Goal: Task Accomplishment & Management: Manage account settings

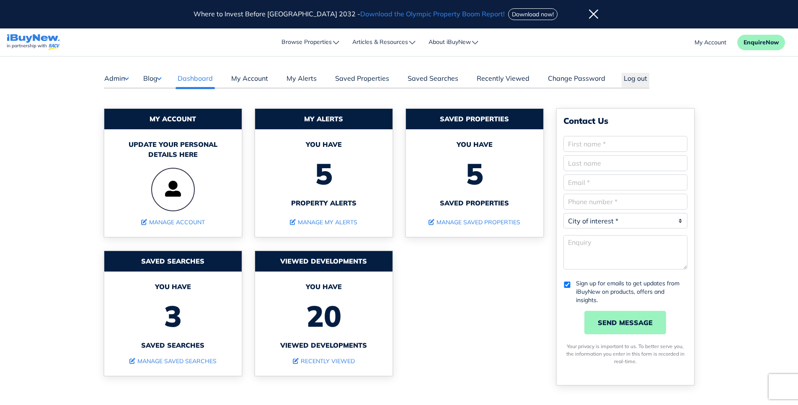
click at [117, 76] on button "Admin" at bounding box center [116, 78] width 25 height 11
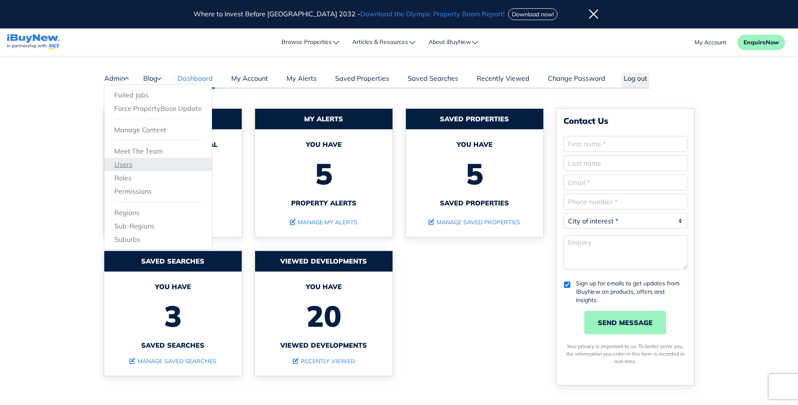
click at [137, 164] on link "Users" at bounding box center [158, 165] width 88 height 10
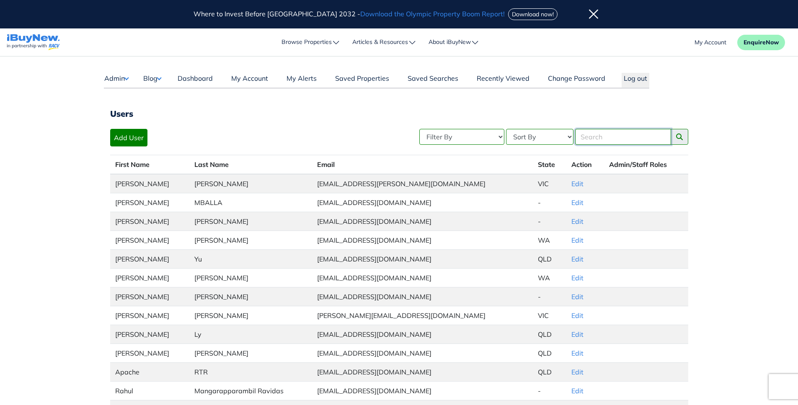
click at [602, 135] on input "Search" at bounding box center [623, 137] width 96 height 16
type input "users"
click at [670, 129] on button "search posts" at bounding box center [679, 137] width 18 height 16
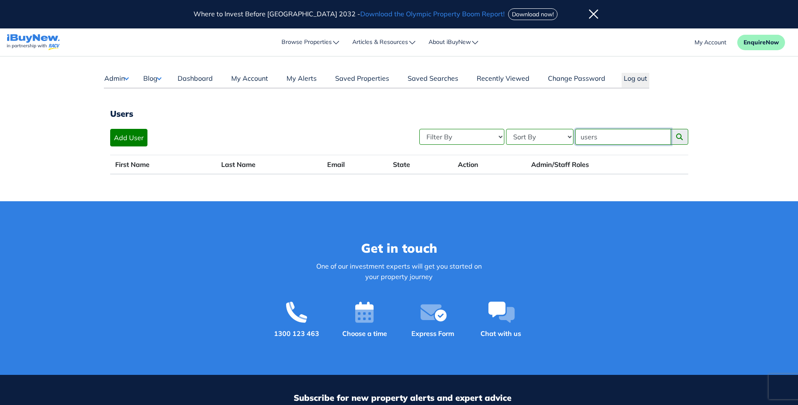
click at [602, 137] on input "users" at bounding box center [623, 137] width 96 height 16
type input "erika"
click at [685, 139] on button "search posts" at bounding box center [679, 137] width 18 height 16
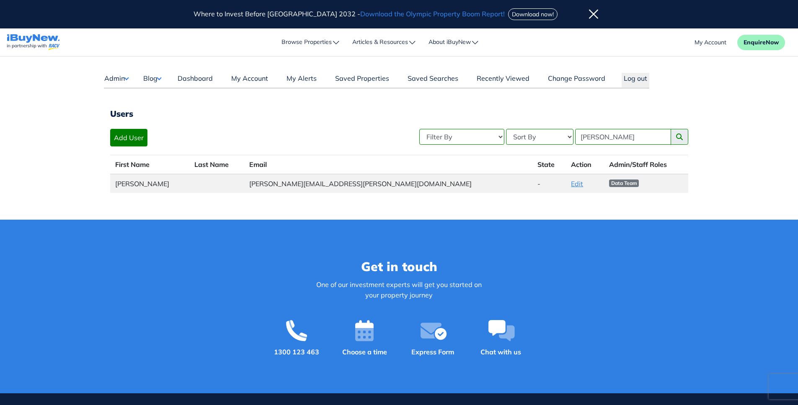
click at [571, 184] on link "Edit" at bounding box center [577, 184] width 12 height 8
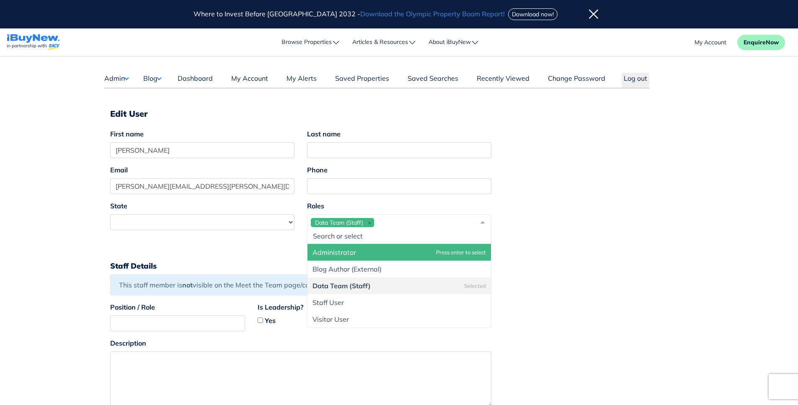
click at [422, 223] on div "Data Team (Staff)" at bounding box center [399, 229] width 184 height 30
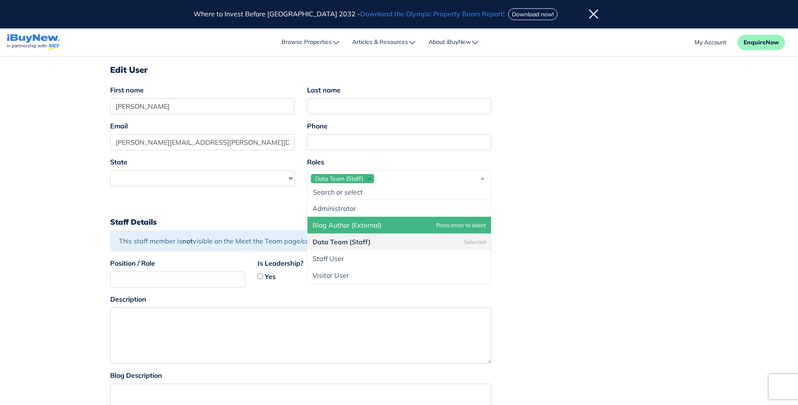
scroll to position [42, 0]
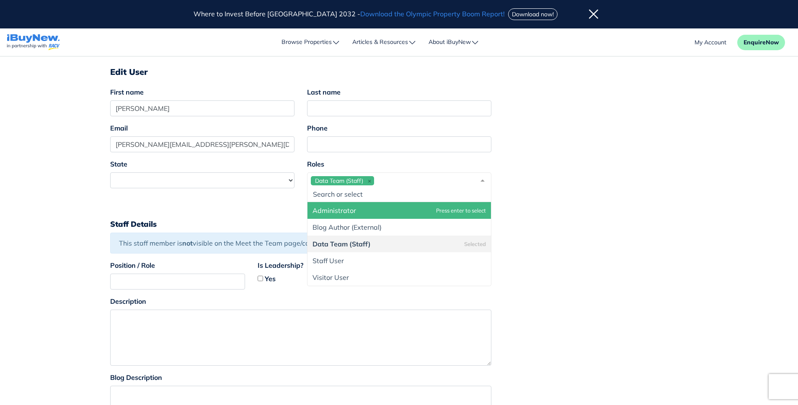
click at [405, 205] on span "Administrator" at bounding box center [398, 210] width 183 height 17
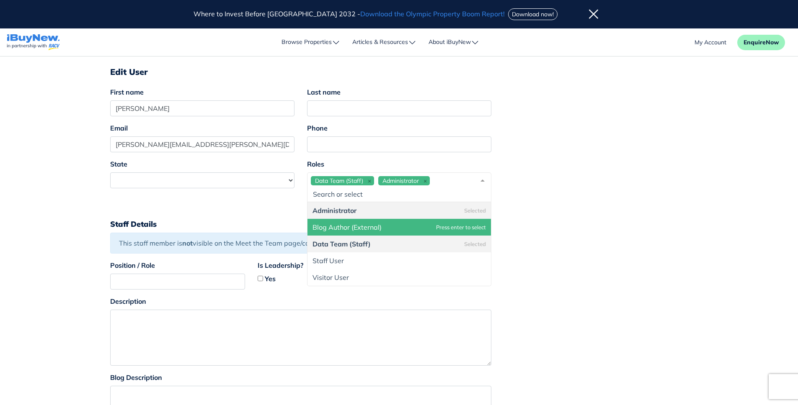
click at [634, 184] on div "State New South Wales Victoria Queensland Western Australia South Australia Aus…" at bounding box center [399, 184] width 590 height 50
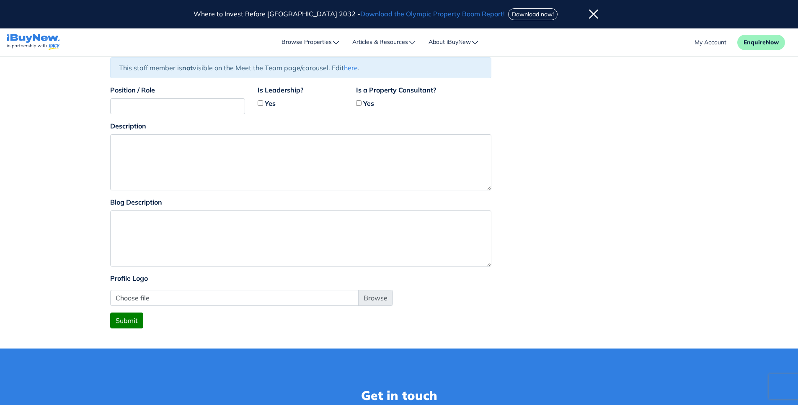
scroll to position [214, 0]
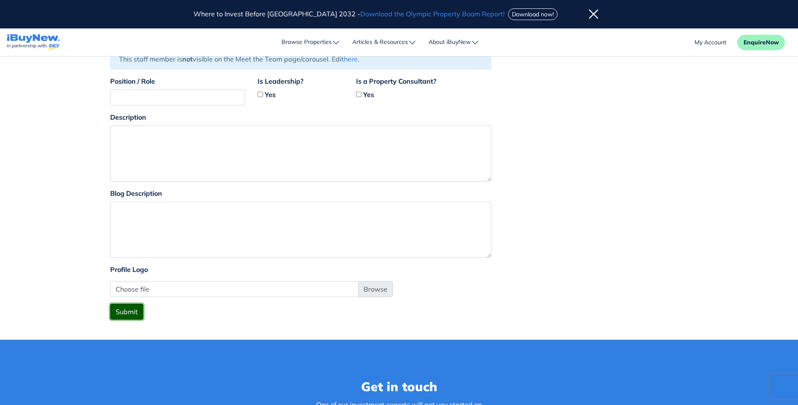
click at [132, 314] on button "Submit" at bounding box center [126, 312] width 33 height 16
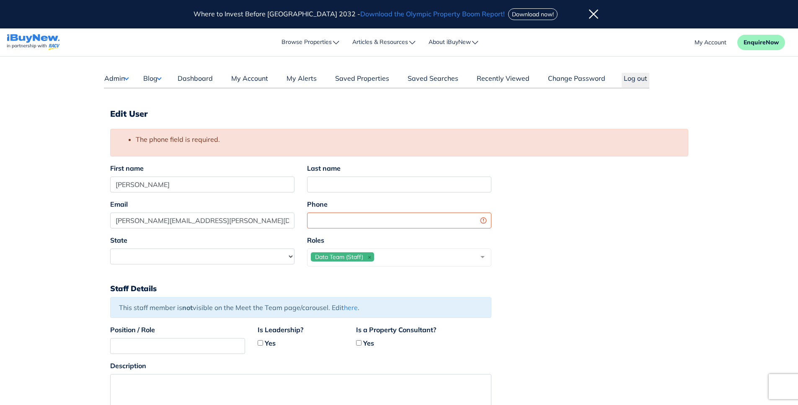
click at [516, 227] on div "Email erika.constantino@ibuynew.com.au Phone" at bounding box center [399, 217] width 590 height 36
click at [554, 226] on div "Email erika.constantino@ibuynew.com.au Phone" at bounding box center [399, 217] width 590 height 36
click at [128, 78] on button "Admin" at bounding box center [116, 78] width 25 height 11
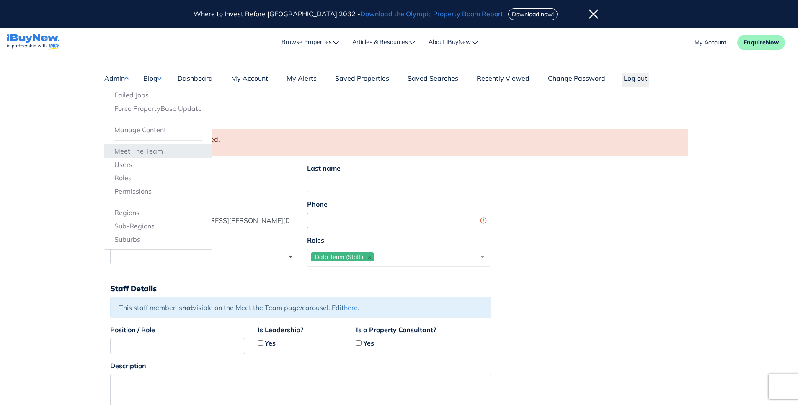
click at [143, 150] on link "Meet The Team" at bounding box center [158, 151] width 88 height 10
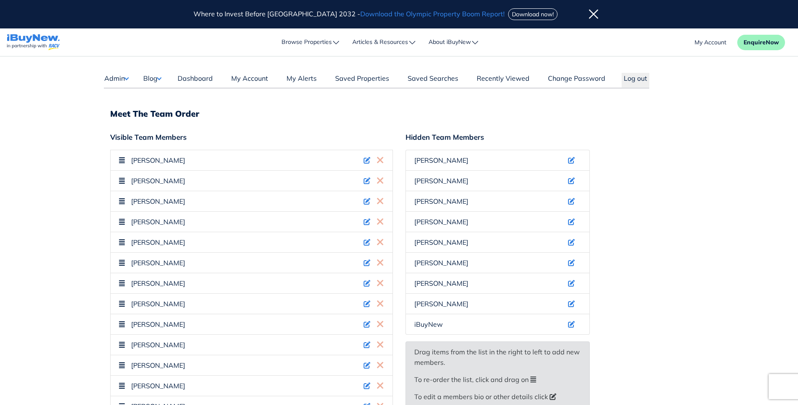
click at [662, 219] on div "Visible Team Members Daniel Peterson Andrew Ladd Kate Yeo Jen Tsombanis Lovish …" at bounding box center [399, 314] width 590 height 370
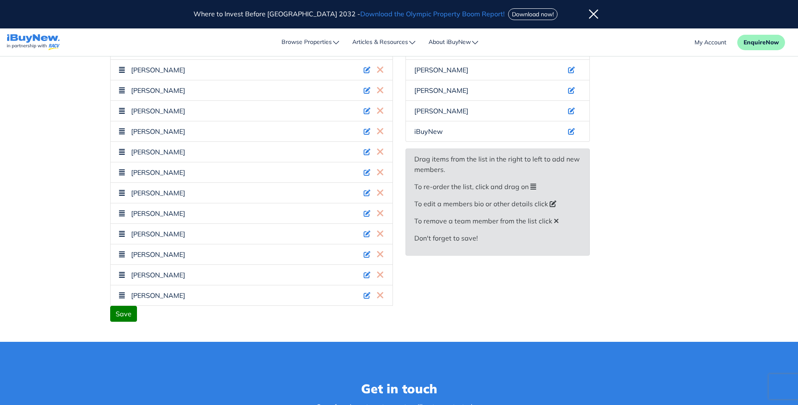
scroll to position [191, 0]
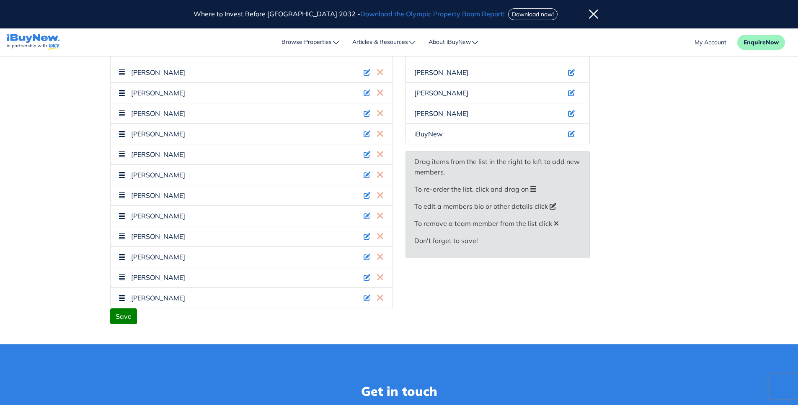
click at [736, 198] on main "Dashboard Admin Failed Jobs Force PropertyBase Update Manage Content Meet The T…" at bounding box center [399, 105] width 798 height 479
click at [499, 321] on div "Save" at bounding box center [399, 317] width 590 height 16
click at [660, 239] on div "Visible Team Members Daniel Peterson Andrew Ladd Kate Yeo Jen Tsombanis Lovish …" at bounding box center [399, 123] width 590 height 370
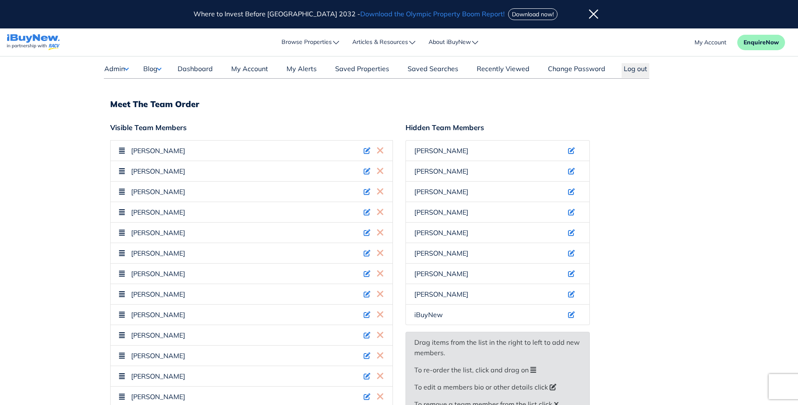
click at [745, 160] on main "Dashboard Admin Failed Jobs Force PropertyBase Update Manage Content Meet The T…" at bounding box center [399, 286] width 798 height 479
click at [666, 211] on div "Visible Team Members Daniel Peterson Andrew Ladd Kate Yeo Jen Tsombanis Lovish …" at bounding box center [399, 304] width 590 height 370
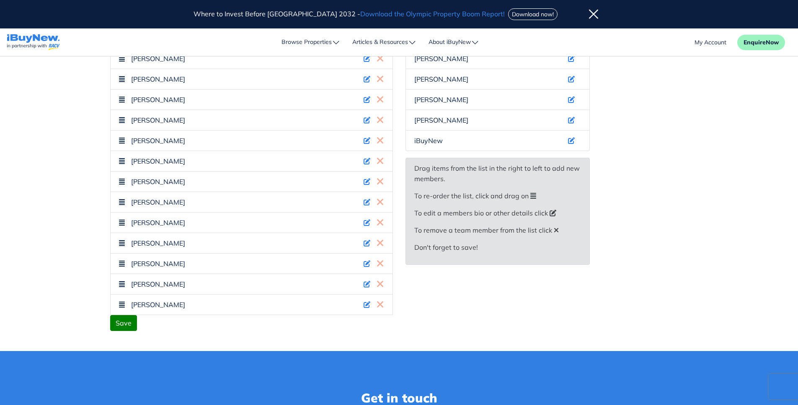
scroll to position [186, 0]
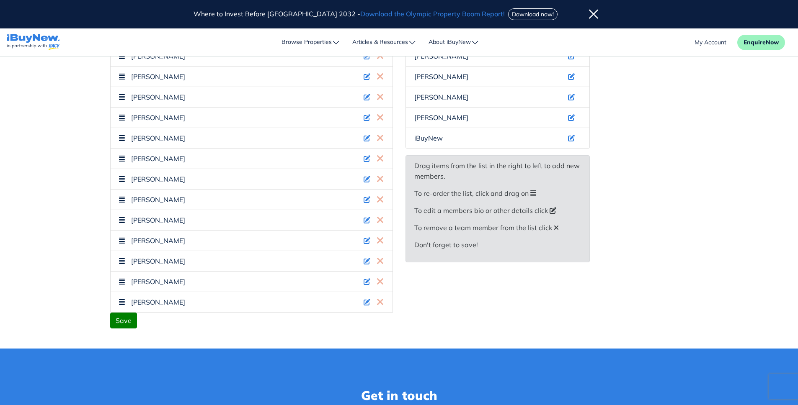
click at [690, 194] on div "Visible Team Members Daniel Peterson Andrew Ladd Kate Yeo Jen Tsombanis Lovish …" at bounding box center [399, 128] width 590 height 370
click at [645, 129] on div "Visible Team Members Daniel Peterson Andrew Ladd Kate Yeo Jen Tsombanis Lovish …" at bounding box center [399, 128] width 590 height 370
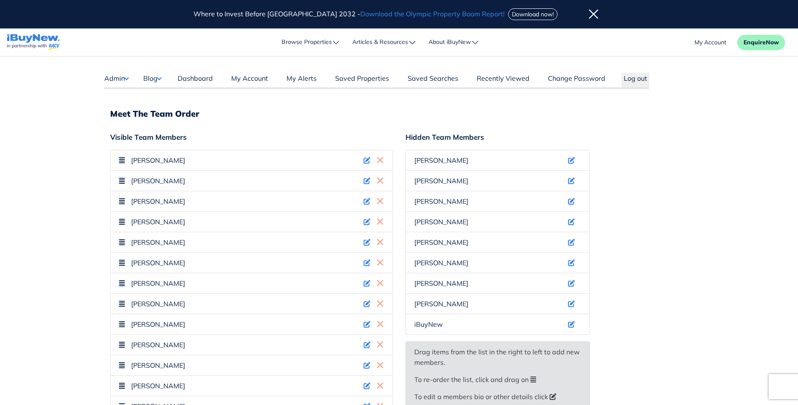
click at [697, 204] on div "Dashboard Admin Failed Jobs Force PropertyBase Update Manage Content Users" at bounding box center [399, 296] width 603 height 479
click at [132, 55] on div "My Account Enquire Now Enquire Today Get in touch with one of our property expe…" at bounding box center [399, 42] width 798 height 28
click at [127, 85] on div "Admin Failed Jobs Force PropertyBase Update Manage Content Meet The Team" at bounding box center [122, 79] width 37 height 17
click at [127, 80] on button "Admin" at bounding box center [116, 78] width 25 height 11
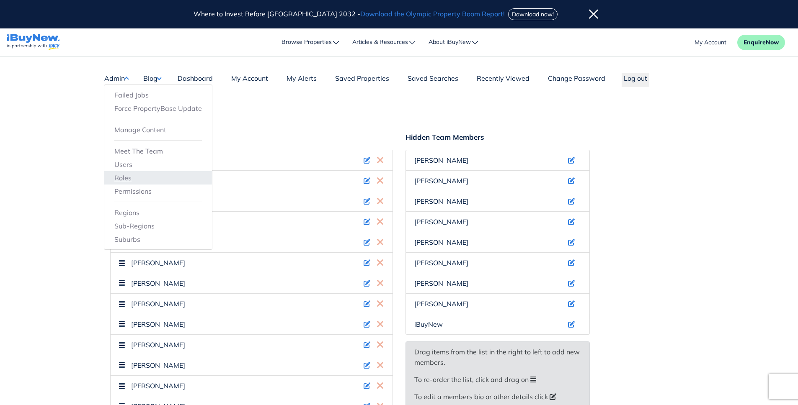
click at [119, 177] on link "Roles" at bounding box center [158, 178] width 88 height 10
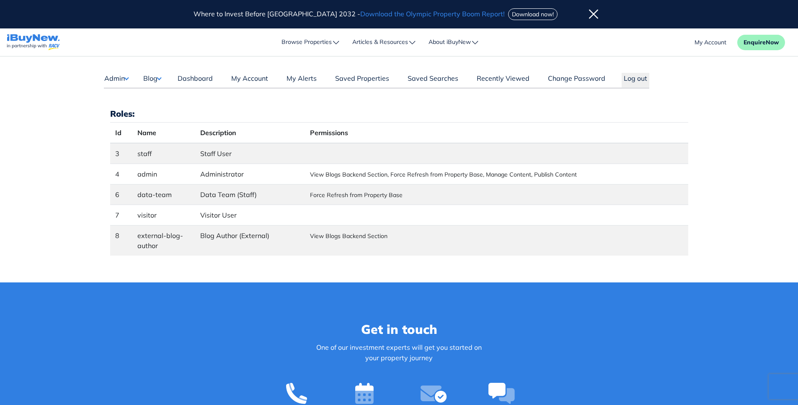
click at [129, 75] on button "Admin" at bounding box center [116, 78] width 25 height 11
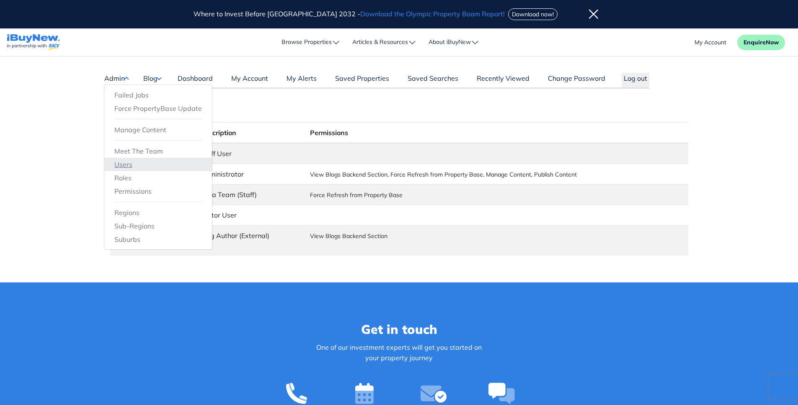
click at [121, 164] on link "Users" at bounding box center [158, 165] width 88 height 10
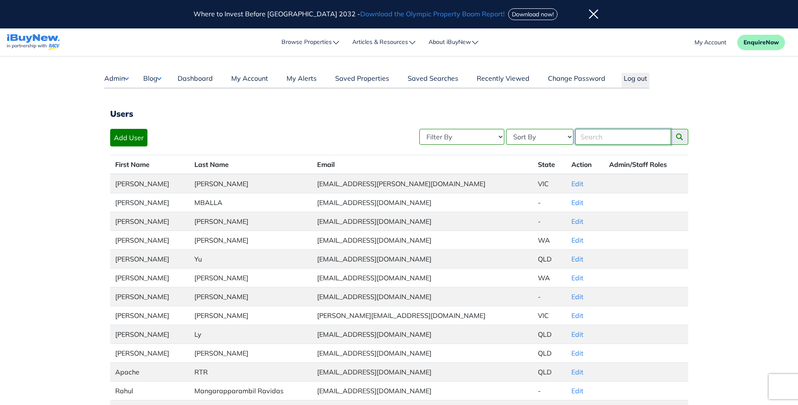
click at [613, 137] on input "Search" at bounding box center [623, 137] width 96 height 16
type input "u"
type input "erika"
click at [670, 129] on button "search posts" at bounding box center [679, 137] width 18 height 16
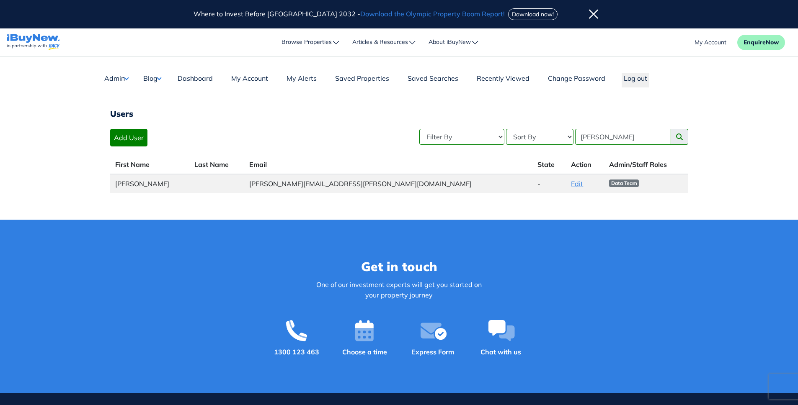
click at [571, 184] on link "Edit" at bounding box center [577, 184] width 12 height 8
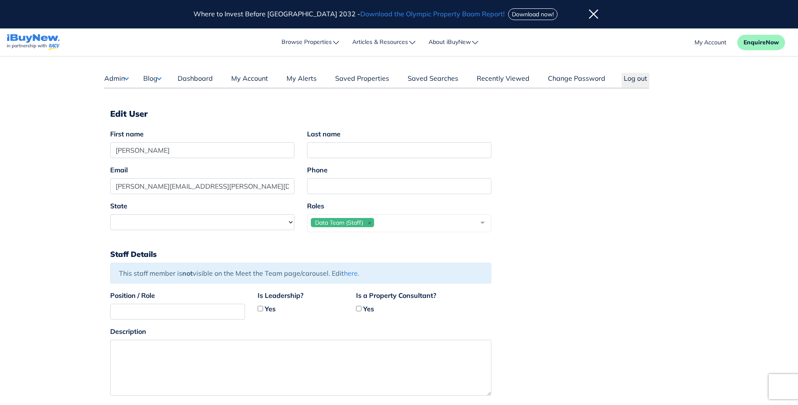
click at [612, 224] on div "State New South Wales Victoria Queensland Western Australia South Australia Aus…" at bounding box center [399, 220] width 590 height 38
click at [162, 150] on input "Erika Constantino" at bounding box center [202, 150] width 184 height 16
type input "[PERSON_NAME]"
click at [327, 148] on input "Last name" at bounding box center [399, 150] width 184 height 16
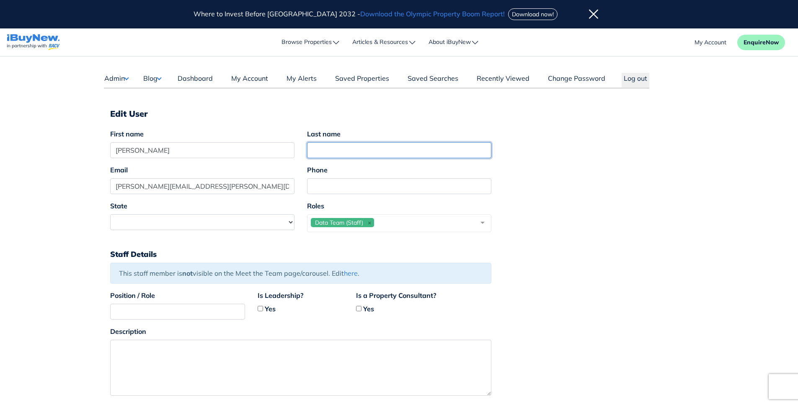
paste input "[PERSON_NAME]"
type input "[PERSON_NAME]"
click at [544, 175] on div "Email erika.constantino@ibuynew.com.au Phone" at bounding box center [399, 183] width 590 height 36
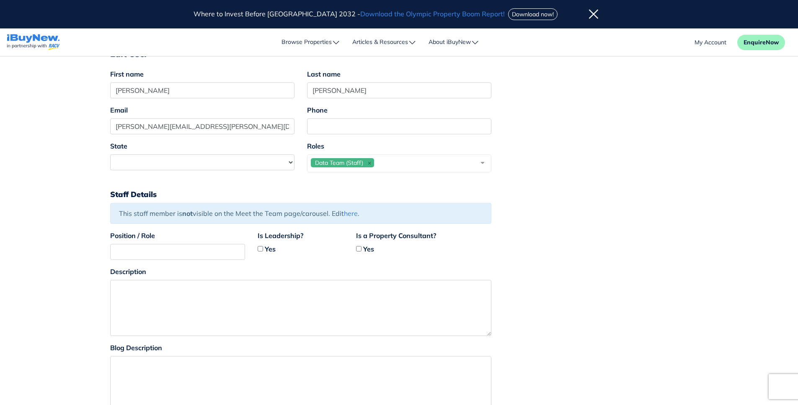
scroll to position [43, 0]
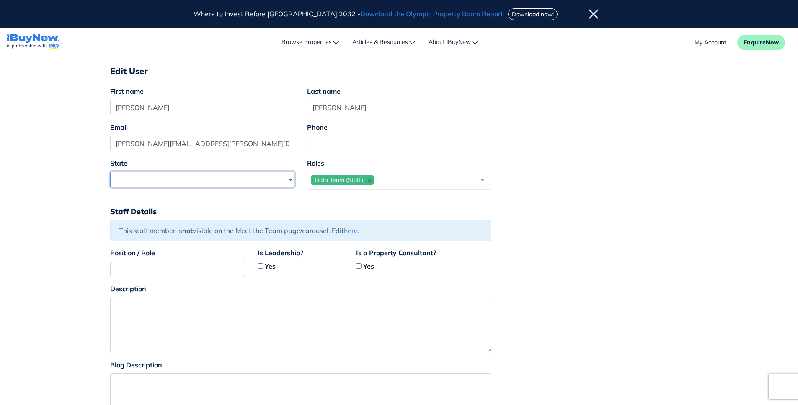
click at [276, 180] on select "New South Wales Victoria Queensland Western Australia South Australia Australia…" at bounding box center [202, 180] width 184 height 16
select select "2"
click at [110, 172] on select "New South Wales Victoria Queensland Western Australia South Australia Australia…" at bounding box center [202, 180] width 184 height 16
click at [635, 217] on form "First name Erika Last name Constantino Email erika.constantino@ibuynew.com.au P…" at bounding box center [399, 288] width 578 height 405
click at [616, 212] on h4 "Staff Details" at bounding box center [399, 211] width 578 height 10
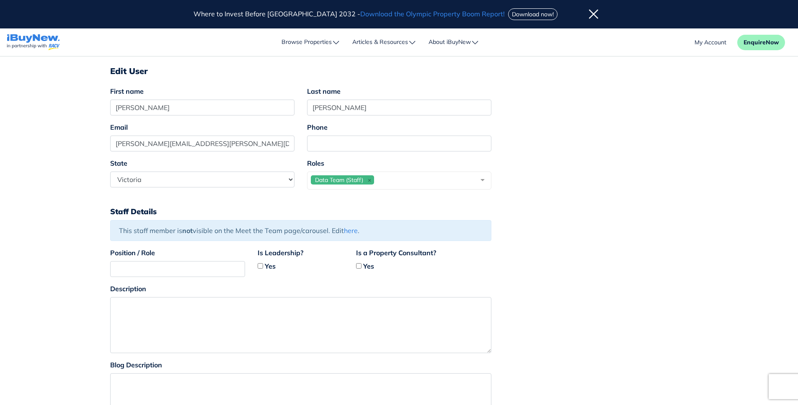
click at [428, 182] on div "Data Team (Staff)" at bounding box center [399, 181] width 184 height 18
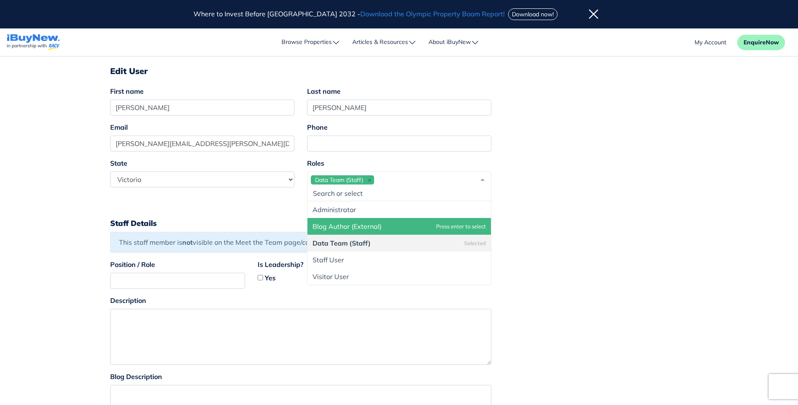
click at [399, 225] on span "Blog Author (External)" at bounding box center [398, 226] width 183 height 17
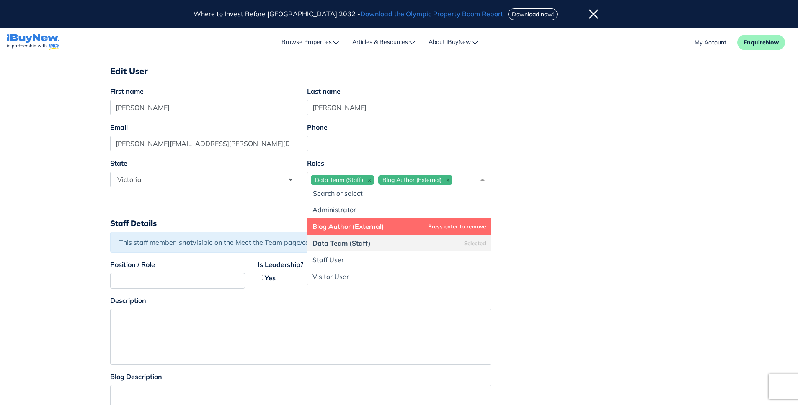
click at [568, 229] on form "First name Erika Last name Constantino Email erika.constantino@ibuynew.com.au P…" at bounding box center [399, 294] width 578 height 417
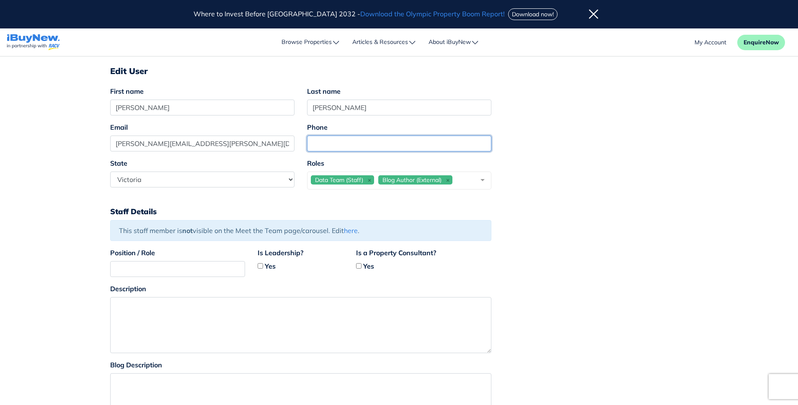
click at [360, 141] on input "Phone" at bounding box center [399, 144] width 184 height 16
paste input "09500927950"
type input "09500927950"
click at [548, 249] on div "Position / Role Is Leadership? Yes Is a Property Consultant? Yes" at bounding box center [399, 266] width 590 height 36
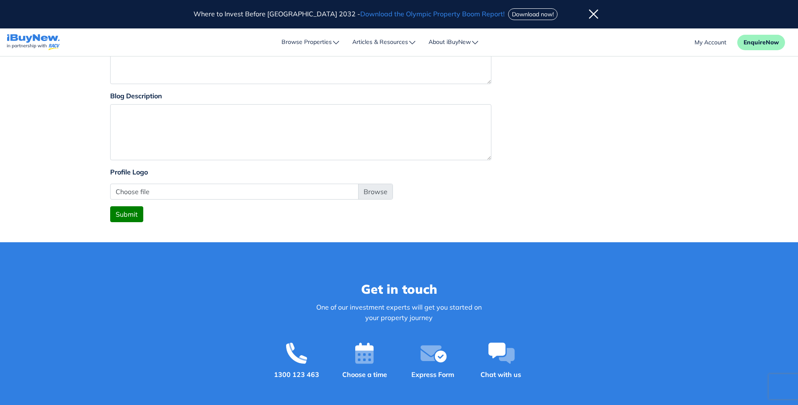
scroll to position [311, 0]
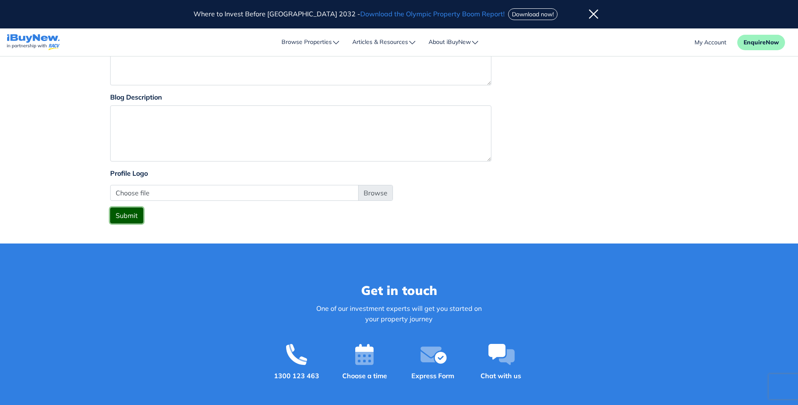
click at [124, 222] on button "Submit" at bounding box center [126, 216] width 33 height 16
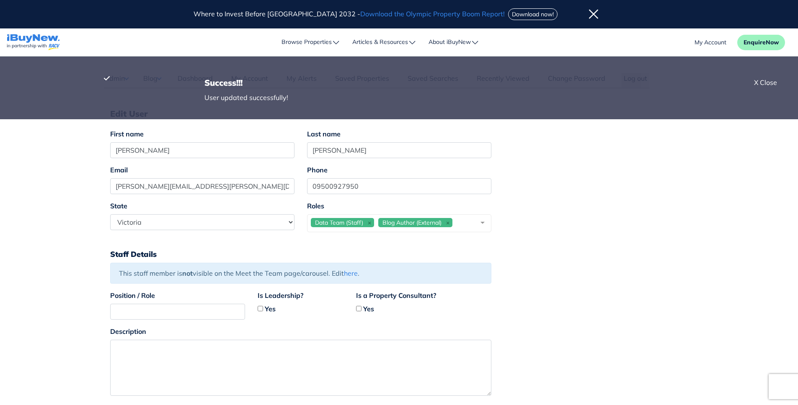
drag, startPoint x: 770, startPoint y: 85, endPoint x: 760, endPoint y: 100, distance: 18.0
click at [770, 85] on div "X Close" at bounding box center [765, 82] width 23 height 10
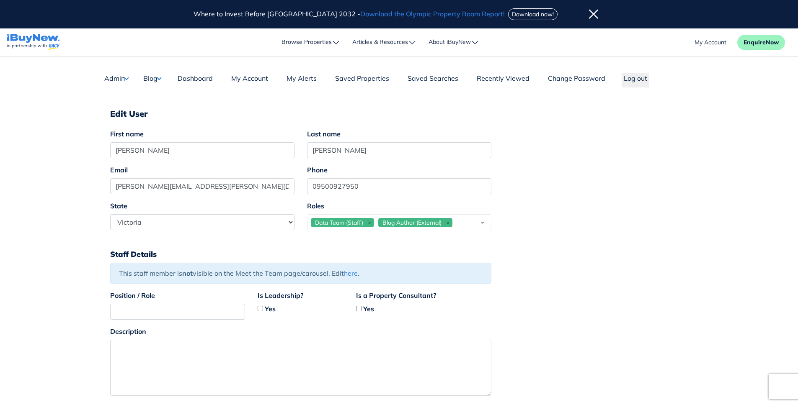
drag, startPoint x: 743, startPoint y: 147, endPoint x: 783, endPoint y: 100, distance: 61.7
click at [744, 147] on main "Dashboard Admin Failed Jobs Force PropertyBase Update Manage Content Meet The T…" at bounding box center [399, 306] width 798 height 498
click at [760, 152] on main "Dashboard Admin Failed Jobs Force PropertyBase Update Manage Content Meet The T…" at bounding box center [399, 306] width 798 height 498
